Goal: Communication & Community: Ask a question

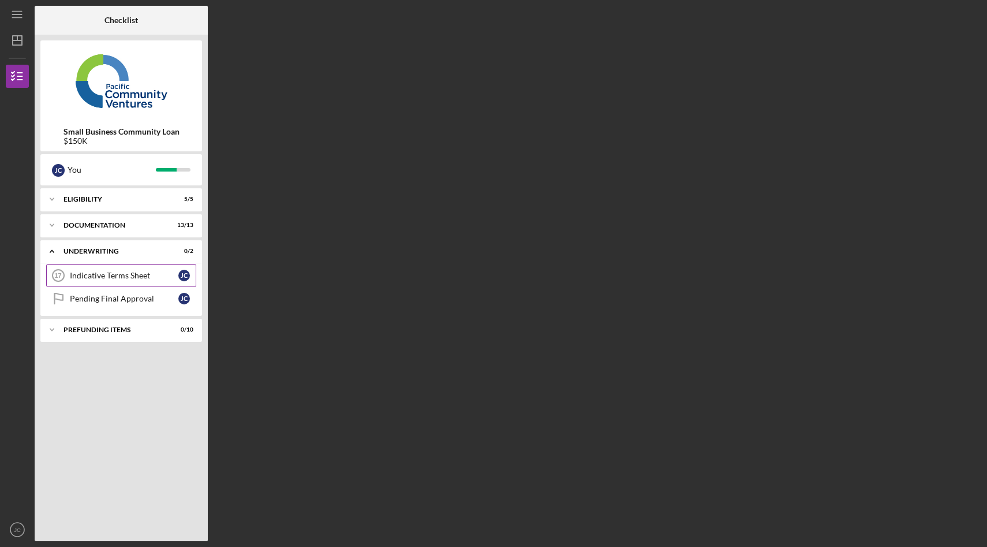
click at [147, 274] on div "Indicative Terms Sheet" at bounding box center [124, 275] width 109 height 9
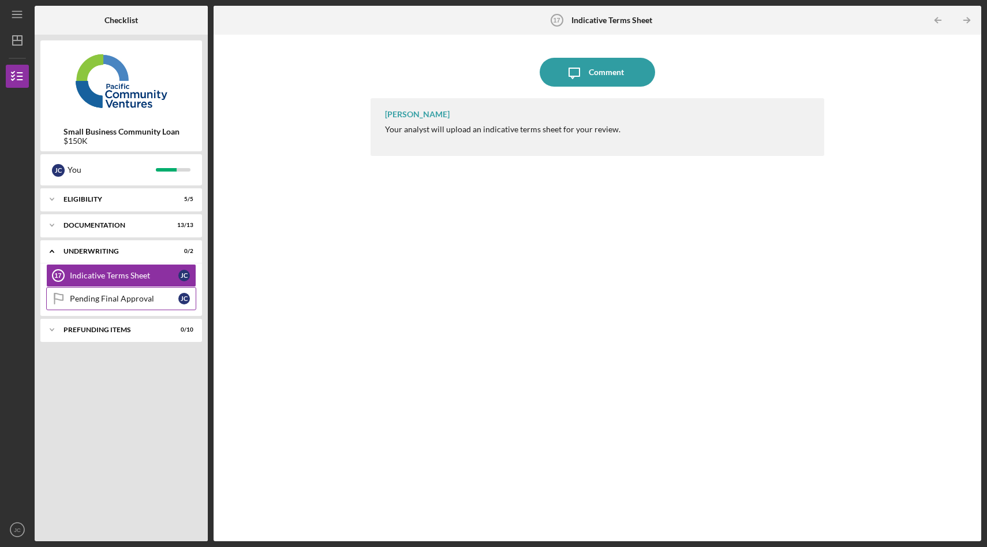
click at [144, 303] on link "Pending Final Approval Pending Final Approval [PERSON_NAME]" at bounding box center [121, 298] width 150 height 23
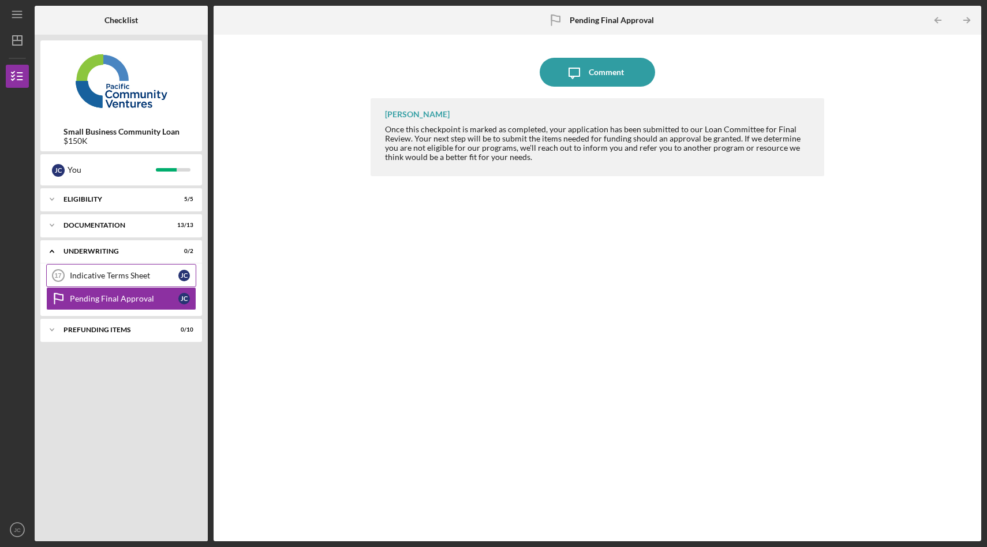
click at [127, 282] on link "Indicative Terms Sheet 17 Indicative Terms Sheet [PERSON_NAME]" at bounding box center [121, 275] width 150 height 23
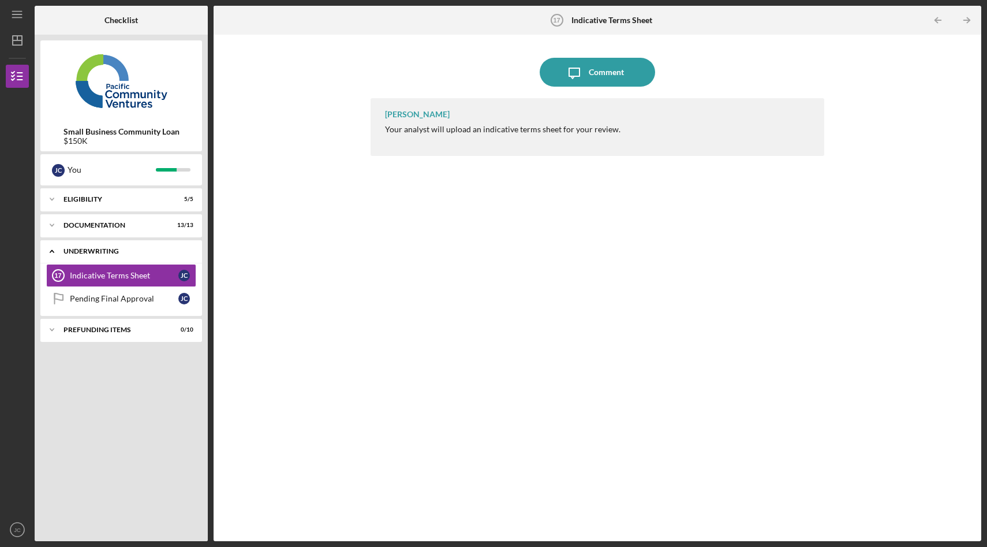
click at [121, 255] on div "Icon/Expander Underwriting 0 / 2" at bounding box center [121, 252] width 162 height 24
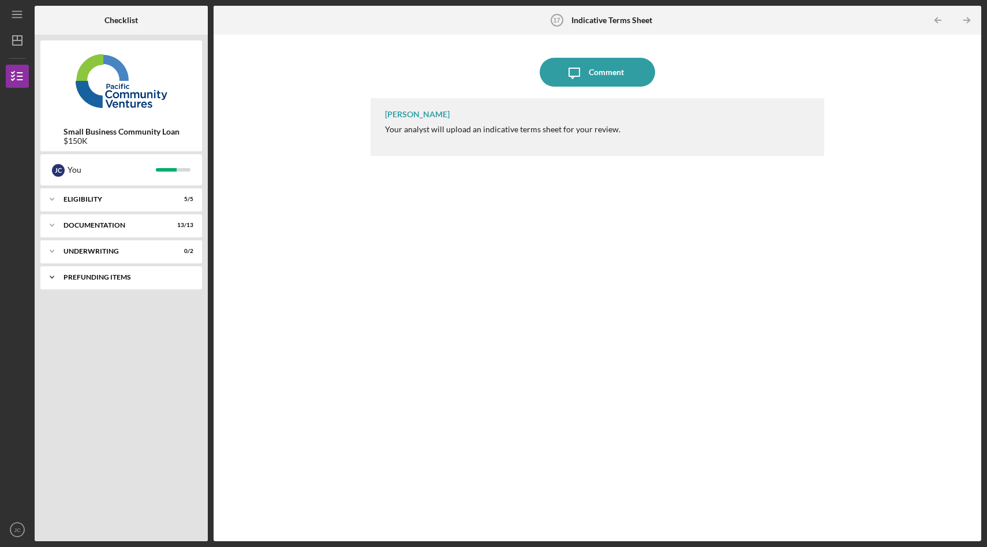
click at [120, 284] on div "Icon/Expander Prefunding Items 0 / 10" at bounding box center [121, 277] width 162 height 23
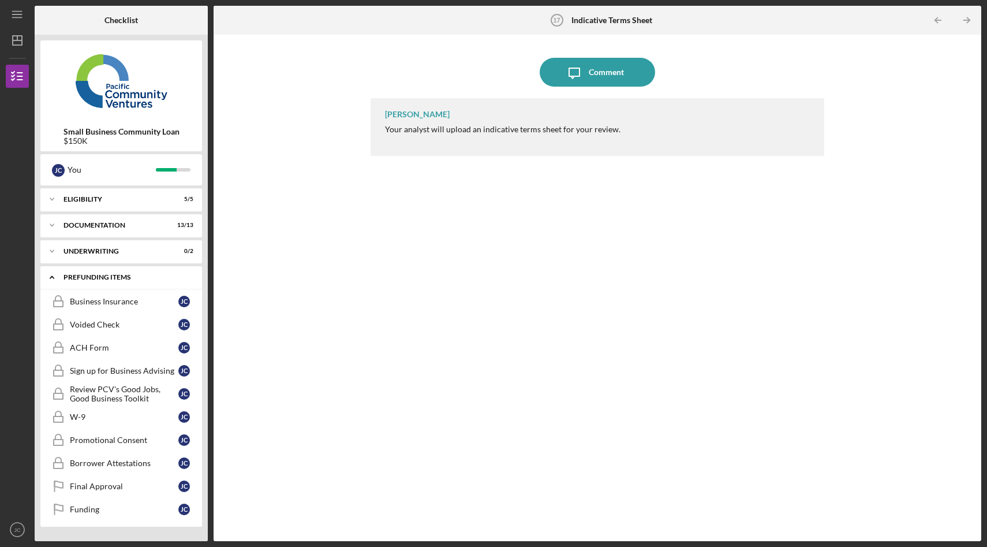
click at [105, 281] on div "Icon/Expander Prefunding Items 0 / 10" at bounding box center [121, 278] width 162 height 24
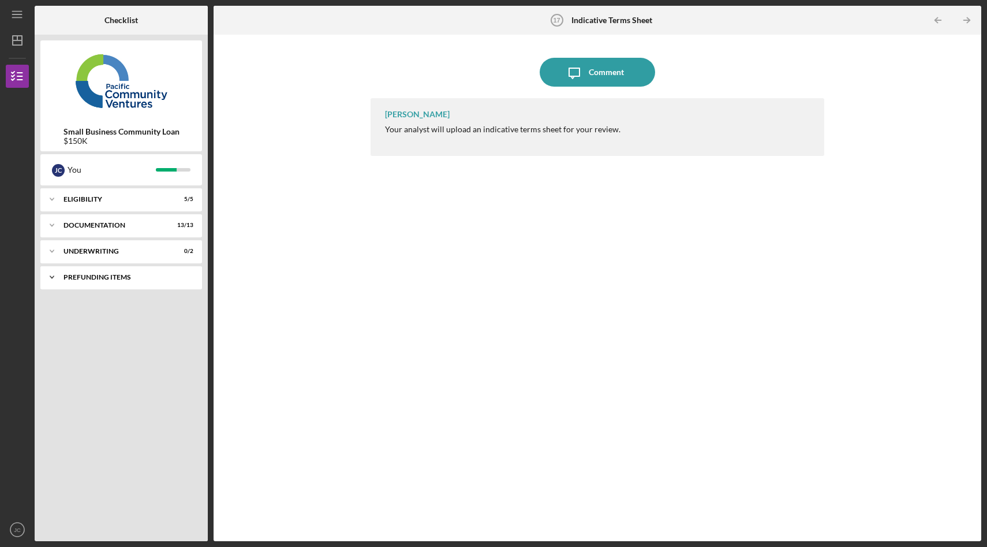
click at [107, 273] on div "Icon/Expander Prefunding Items 0 / 10" at bounding box center [121, 277] width 162 height 23
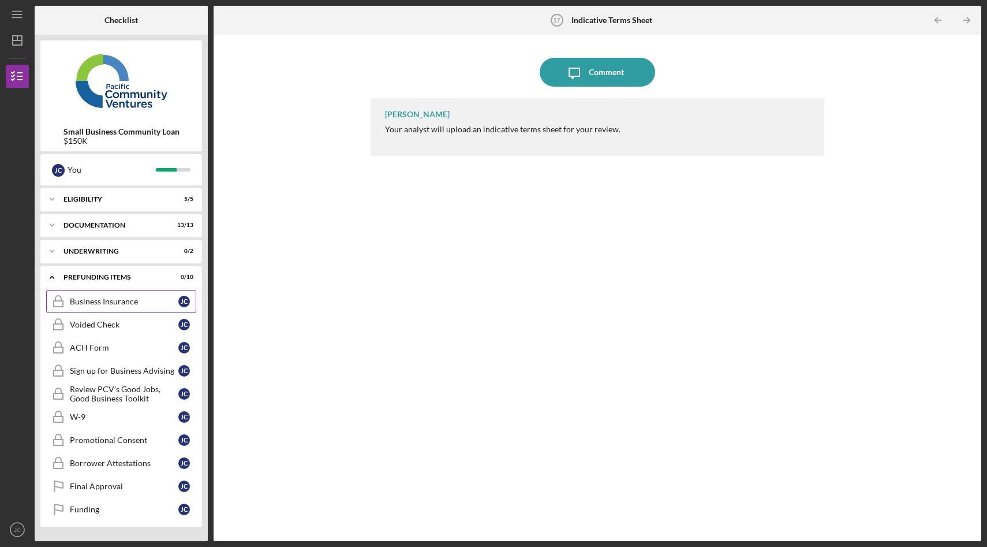
click at [116, 308] on link "Business Insurance Business Insurance [PERSON_NAME]" at bounding box center [121, 301] width 150 height 23
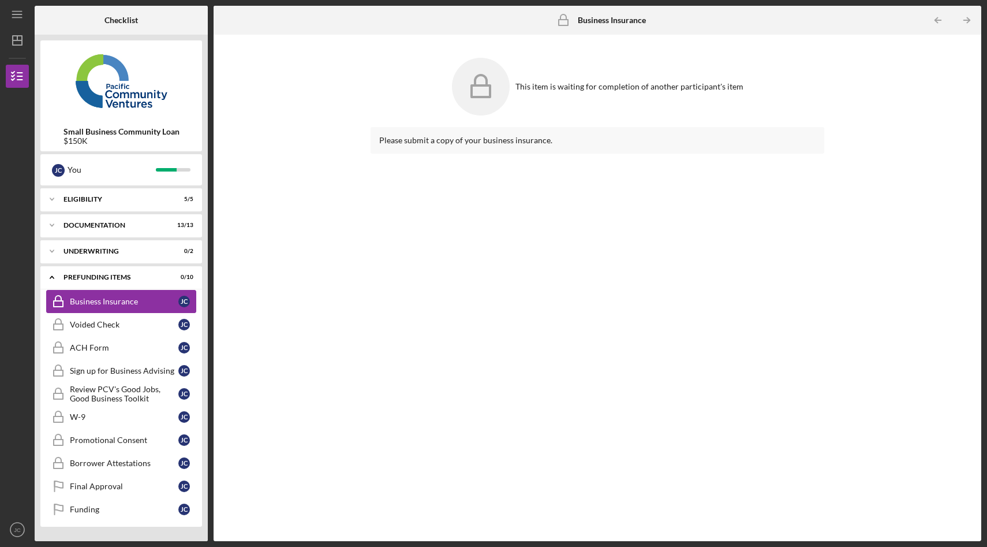
click at [109, 306] on link "Business Insurance Business Insurance [PERSON_NAME]" at bounding box center [121, 301] width 150 height 23
click at [54, 276] on icon "Icon/Expander" at bounding box center [51, 277] width 23 height 23
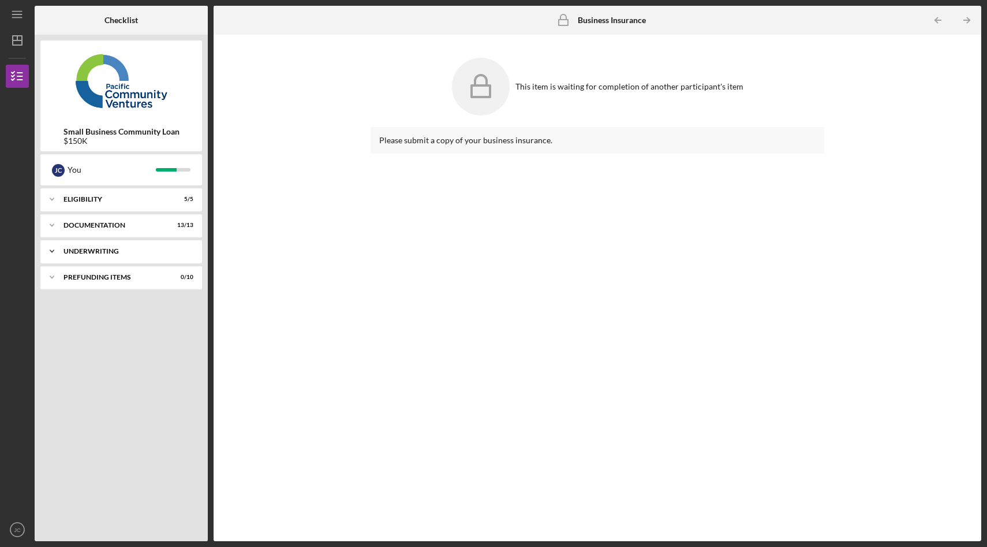
click at [69, 255] on div "Icon/Expander Underwriting 0 / 2" at bounding box center [121, 251] width 162 height 23
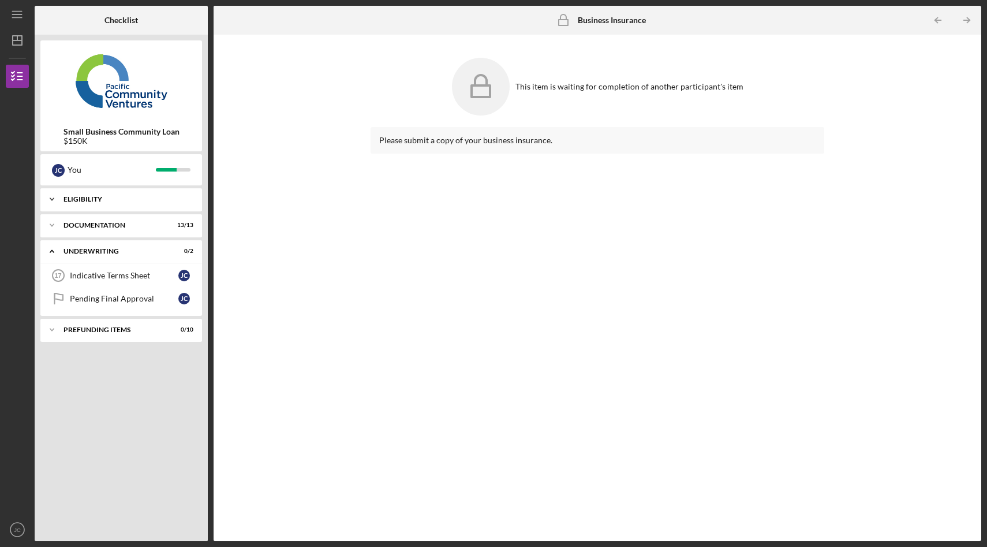
click at [85, 197] on div "Eligibility" at bounding box center [126, 199] width 124 height 7
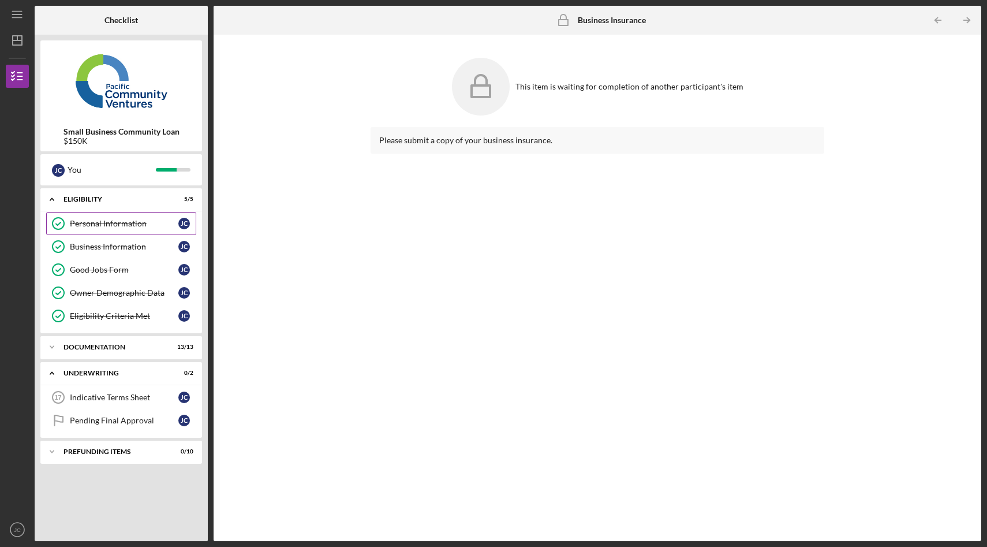
click at [89, 223] on div "Personal Information" at bounding box center [124, 223] width 109 height 9
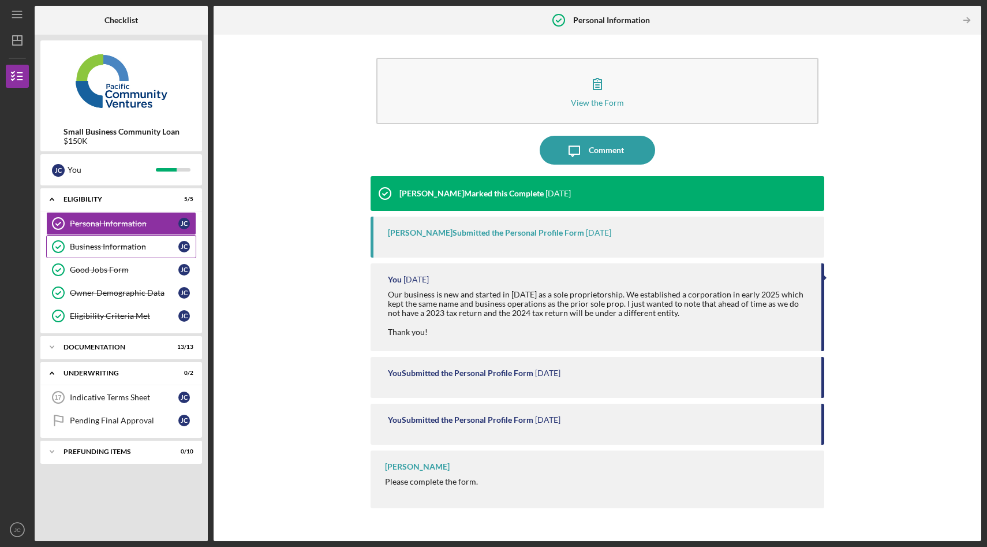
click at [92, 244] on div "Business Information" at bounding box center [124, 246] width 109 height 9
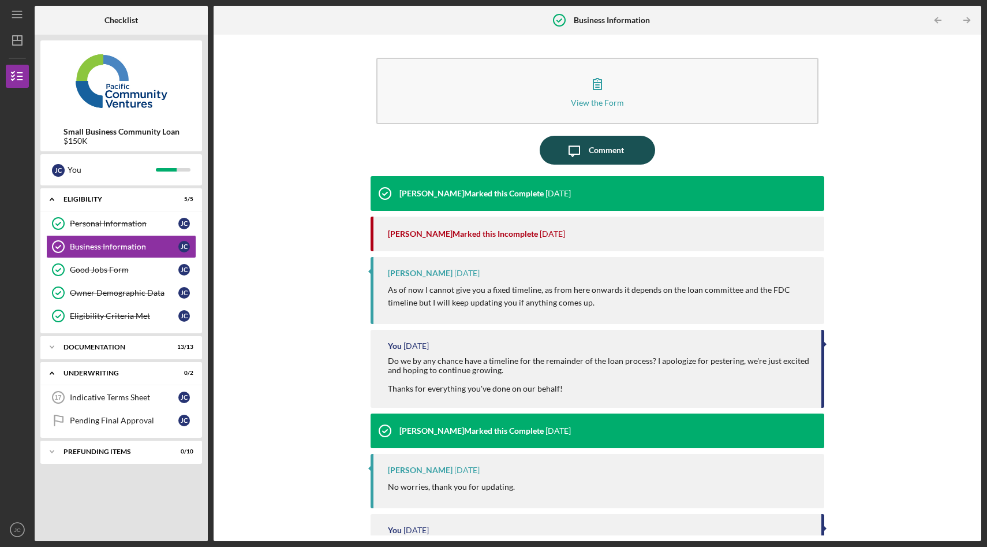
click at [629, 156] on button "Icon/Message Comment" at bounding box center [597, 150] width 115 height 29
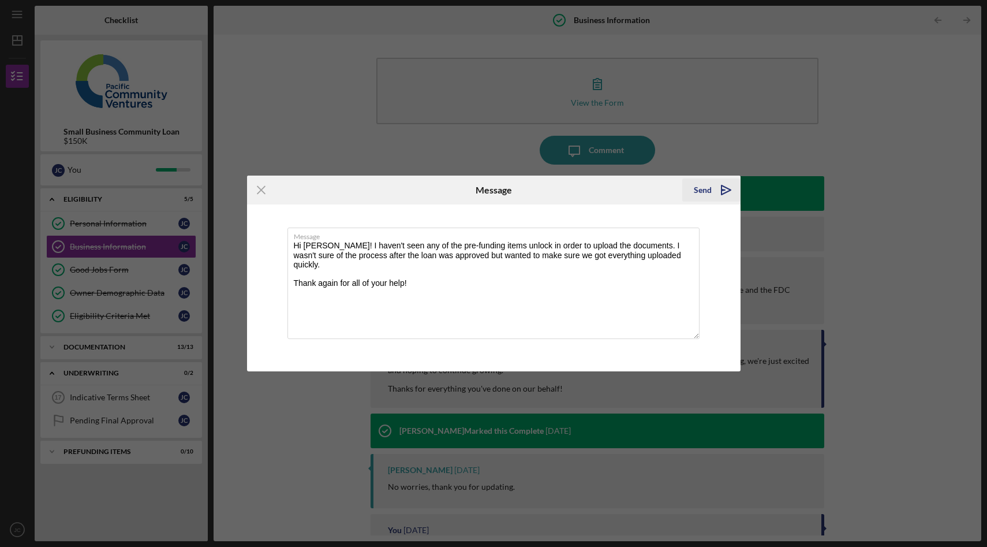
type textarea "Hi [PERSON_NAME]! I haven't seen any of the pre-funding items unlock in order t…"
click at [721, 188] on icon "Icon/icon-invite-send" at bounding box center [726, 190] width 29 height 29
